Goal: Task Accomplishment & Management: Manage account settings

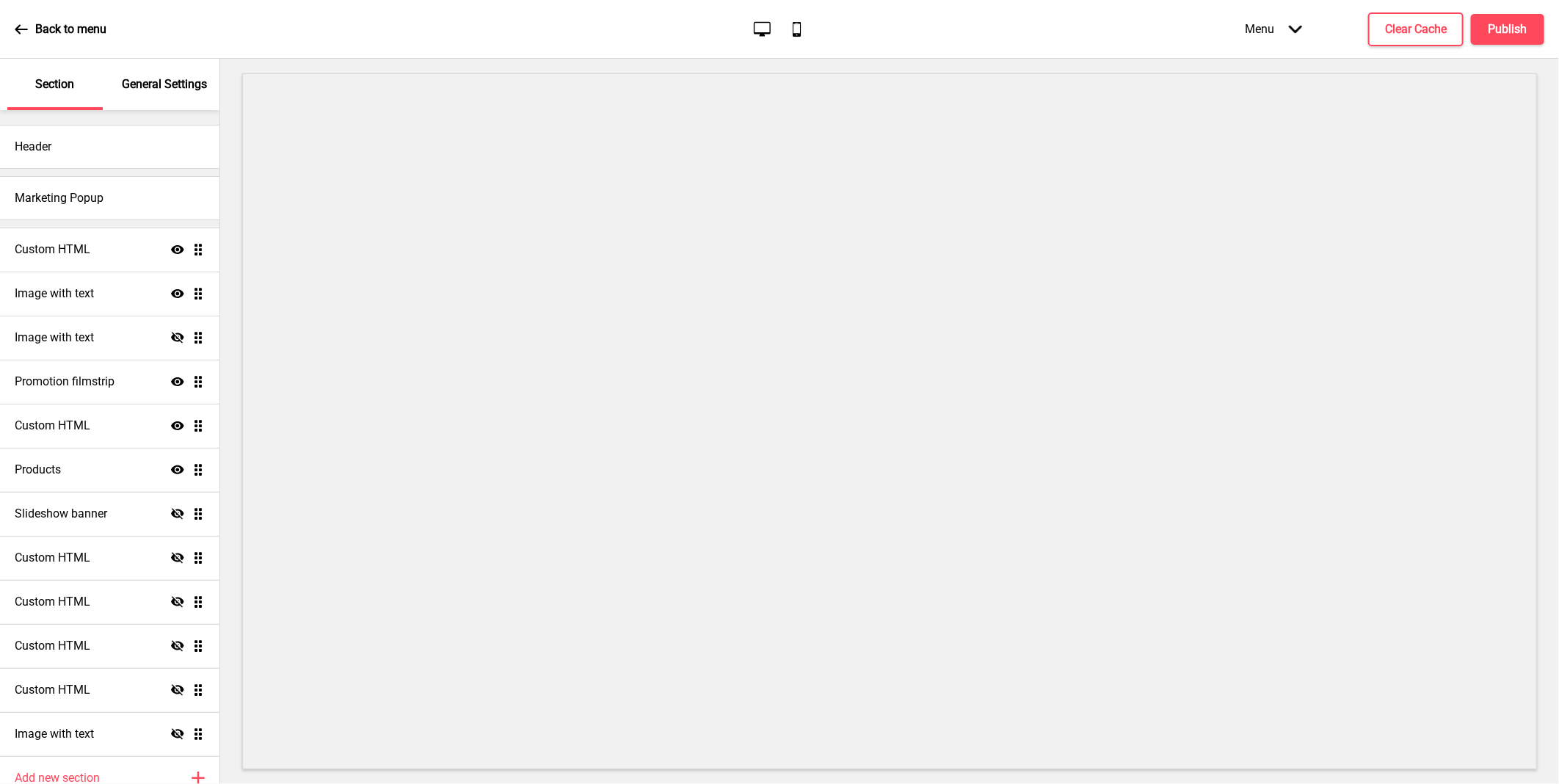
click at [77, 19] on div "Back to menu" at bounding box center [60, 29] width 91 height 40
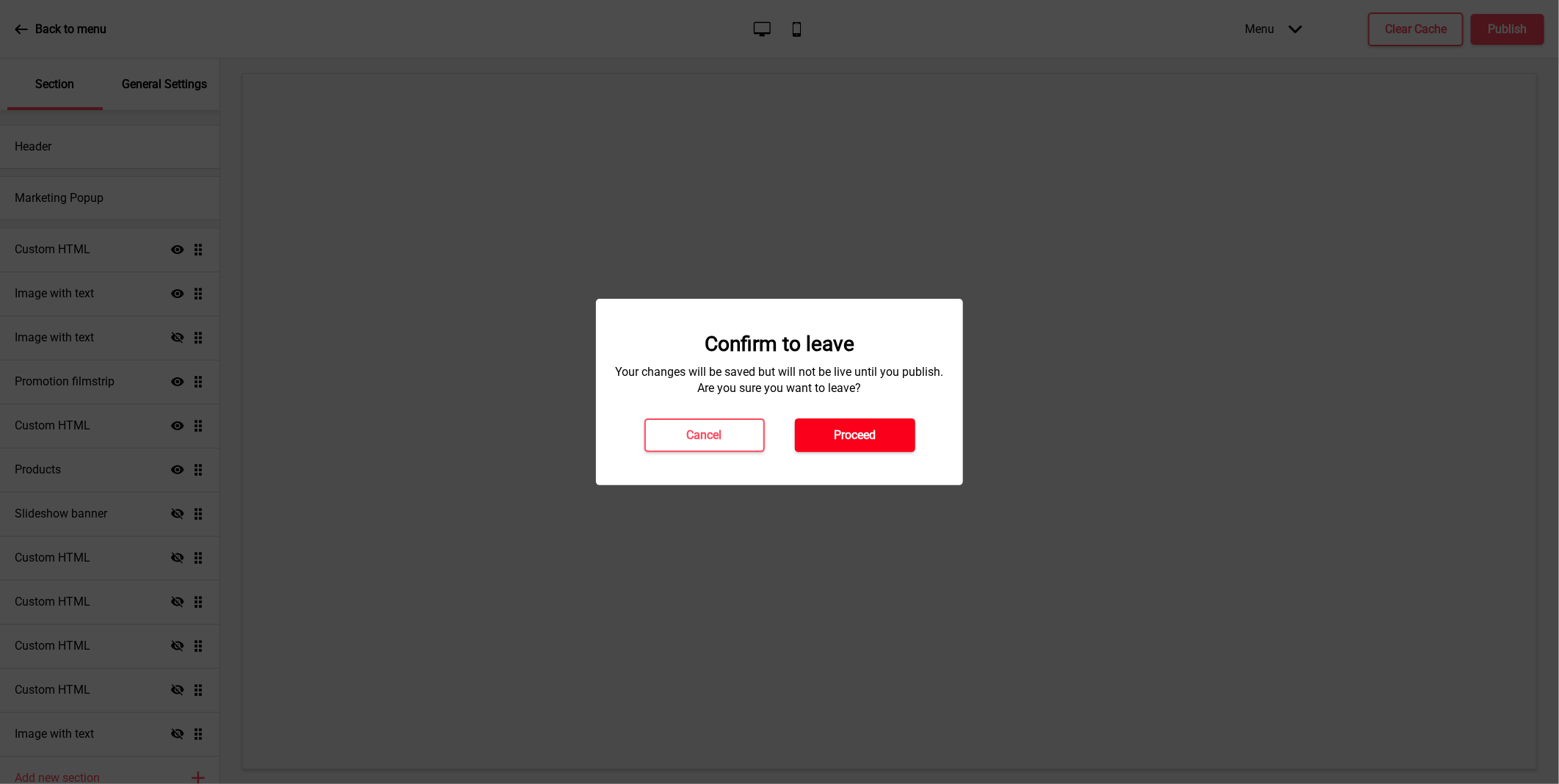
click at [865, 449] on button "Proceed" at bounding box center [855, 435] width 120 height 34
